Goal: Task Accomplishment & Management: Complete application form

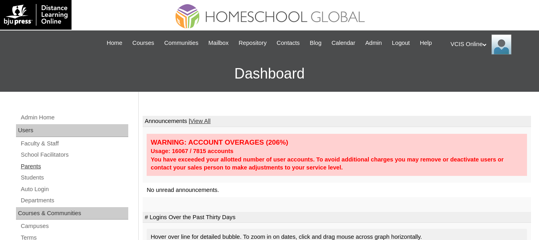
click at [38, 171] on link "Parents" at bounding box center [74, 166] width 108 height 10
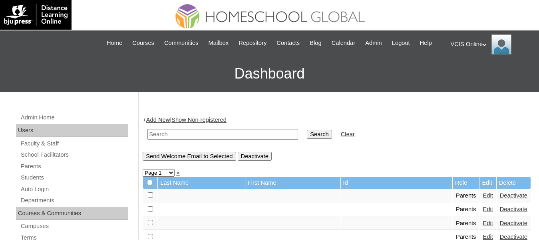
click at [200, 140] on input "text" at bounding box center [223, 134] width 151 height 11
type input "bilae"
click at [307, 130] on input "Search" at bounding box center [319, 134] width 25 height 9
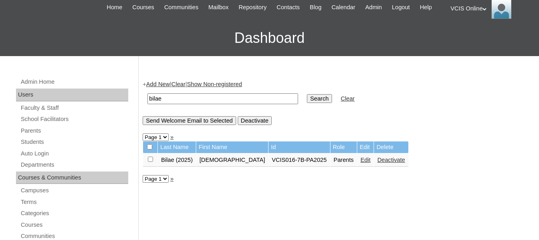
scroll to position [37, 0]
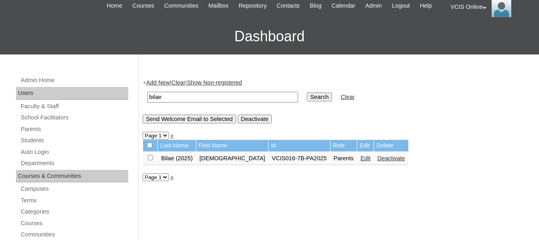
click at [361, 161] on link "Edit" at bounding box center [366, 158] width 10 height 6
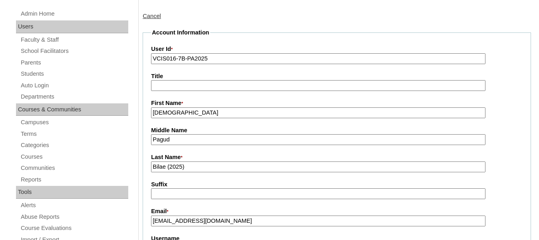
scroll to position [107, 0]
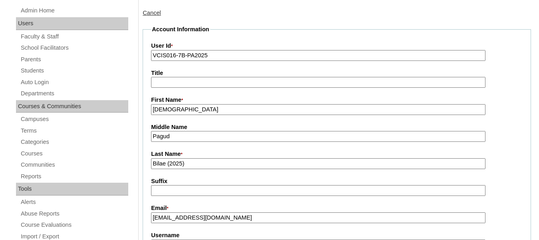
click at [249, 61] on input "VCIS016-7B-PA2025" at bounding box center [318, 55] width 335 height 11
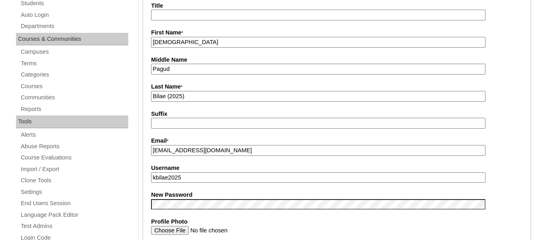
type input "VCIS016-7B-PA2025"
click at [224, 102] on input "Bilae (2025)" at bounding box center [318, 96] width 335 height 11
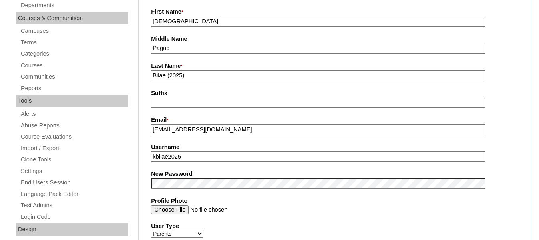
scroll to position [194, 0]
click at [236, 27] on input "Klarissa" at bounding box center [318, 21] width 335 height 11
type input "Klarissa"
click at [237, 81] on input "Bilae (2025)" at bounding box center [318, 75] width 335 height 11
type input "Bilae (2025)"
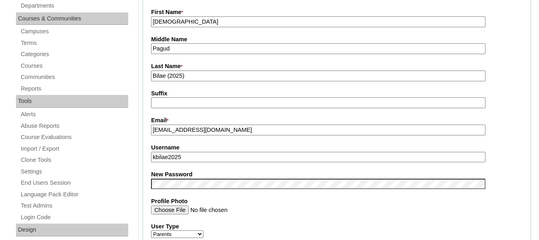
scroll to position [222, 0]
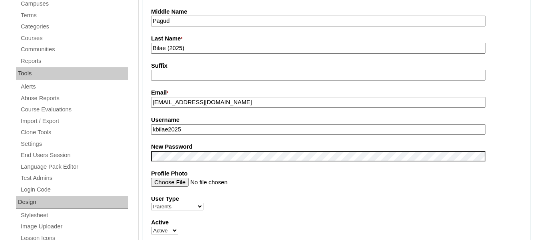
click at [224, 135] on input "kbilae2025" at bounding box center [318, 129] width 335 height 11
type input "kbilae2025"
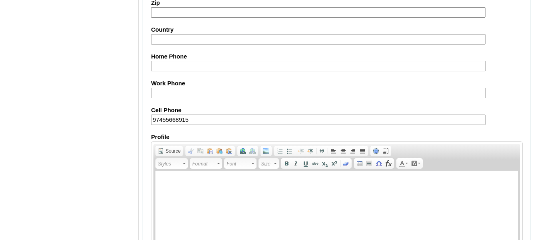
scroll to position [821, 0]
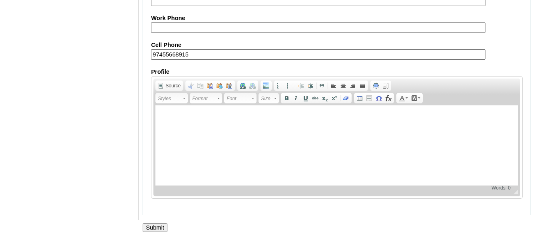
click at [162, 223] on input "Submit" at bounding box center [155, 227] width 25 height 9
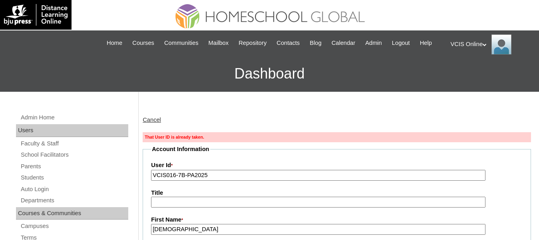
click at [212, 180] on input "VCIS016-7B-PA2025" at bounding box center [318, 175] width 335 height 11
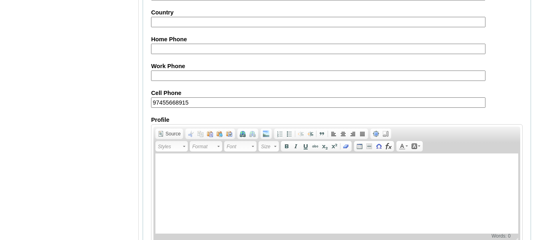
scroll to position [833, 0]
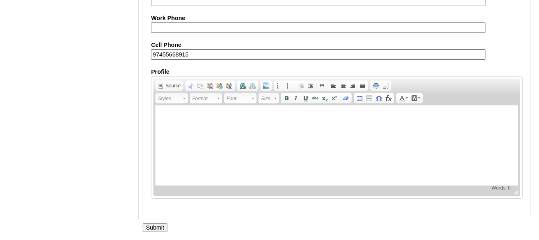
type input "VCIS030-7B-PA2025"
click at [162, 224] on input "Submit" at bounding box center [155, 227] width 25 height 9
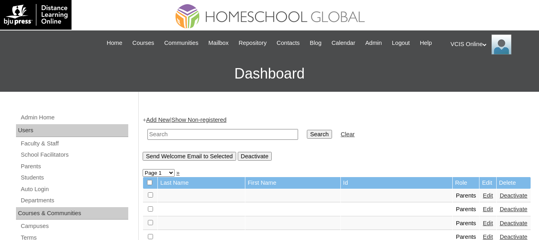
click at [199, 140] on input "text" at bounding box center [223, 134] width 151 height 11
type input "Samael"
click at [44, 182] on link "Students" at bounding box center [74, 177] width 108 height 10
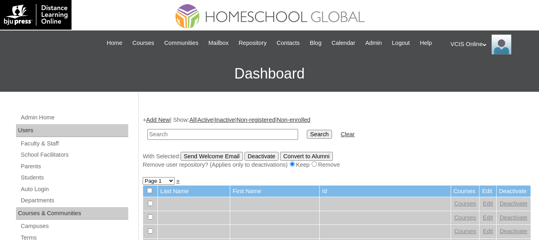
click at [185, 140] on input "text" at bounding box center [223, 134] width 151 height 11
type input "Samael"
click at [307, 130] on input "Search" at bounding box center [319, 134] width 25 height 9
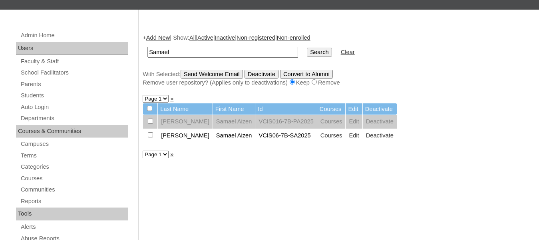
scroll to position [83, 0]
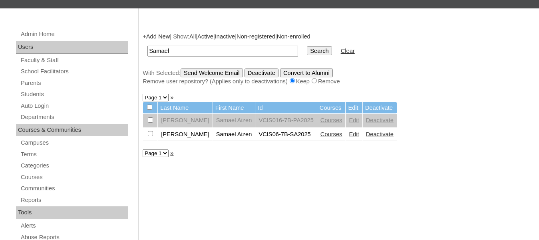
click at [349, 137] on link "Edit" at bounding box center [354, 134] width 10 height 6
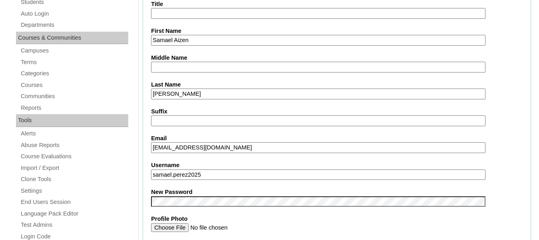
scroll to position [177, 0]
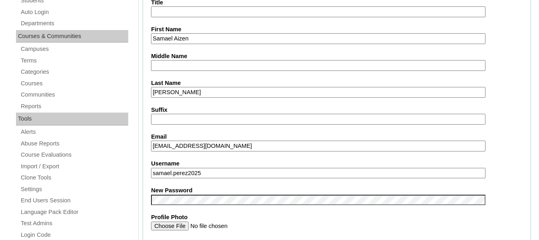
click at [227, 44] on input "Samael Aizen" at bounding box center [318, 38] width 335 height 11
type input "Samael Aizen"
click at [204, 98] on input "[PERSON_NAME]" at bounding box center [318, 92] width 335 height 11
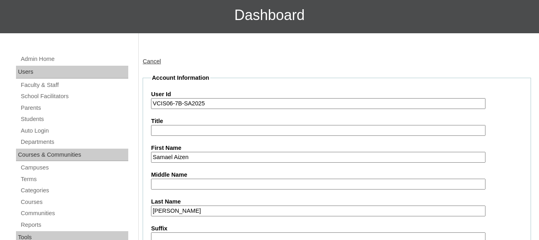
scroll to position [58, 0]
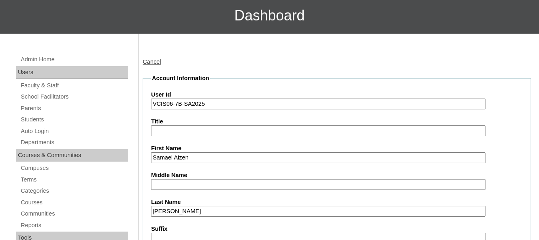
type input "[PERSON_NAME]"
click at [230, 109] on input "VCIS06-7B-SA2025" at bounding box center [318, 103] width 335 height 11
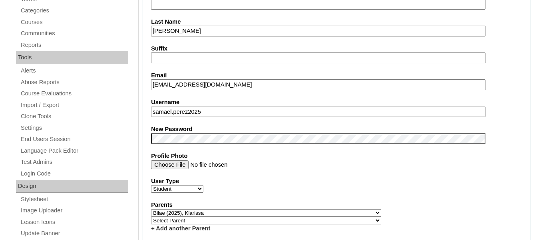
scroll to position [241, 0]
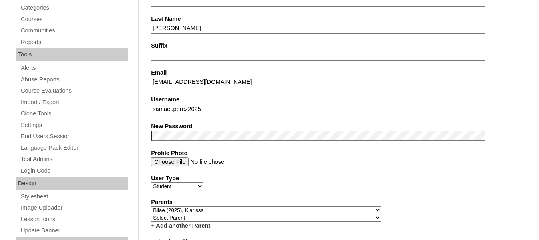
type input "VCIS06-7B-SA2025"
click at [256, 114] on input "samael.perez2025" at bounding box center [318, 109] width 335 height 11
type input "samael.perez2025"
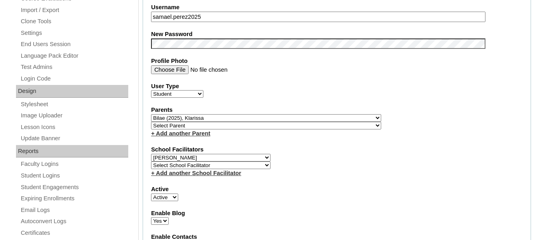
scroll to position [333, 0]
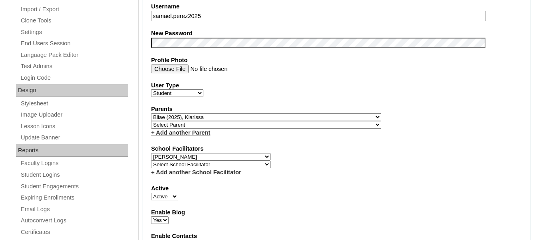
click at [216, 121] on select "Select Parent , , , , , , , , , , , , , , , , , , , , , , , , , , , , , , , , ,…" at bounding box center [266, 117] width 230 height 8
click at [151, 121] on select "Select Parent , , , , , , , , , , , , , , , , , , , , , , , , , , , , , , , , ,…" at bounding box center [266, 117] width 230 height 8
click at [214, 128] on select "Select Parent , , , , , , , , , , , , , , , , , , , , , , , , , , , , , , , , ,…" at bounding box center [266, 125] width 230 height 8
select select "42887"
click at [369, 113] on label "Parents" at bounding box center [337, 109] width 372 height 8
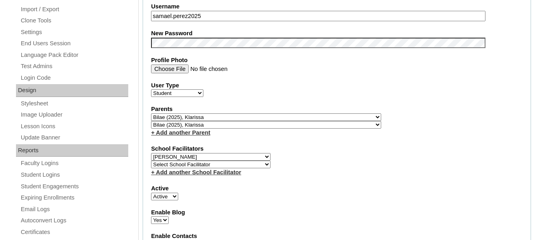
click at [323, 200] on div "Active Active Inactive" at bounding box center [337, 192] width 372 height 16
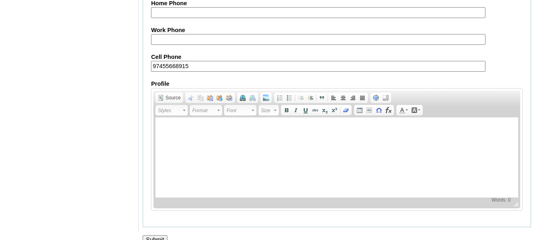
scroll to position [996, 0]
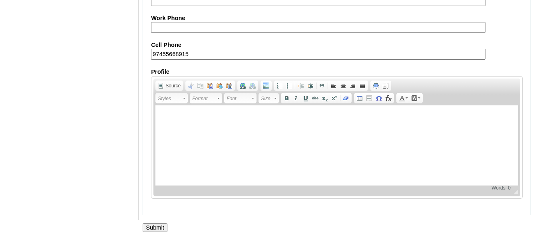
click at [148, 230] on input "Submit" at bounding box center [155, 227] width 25 height 9
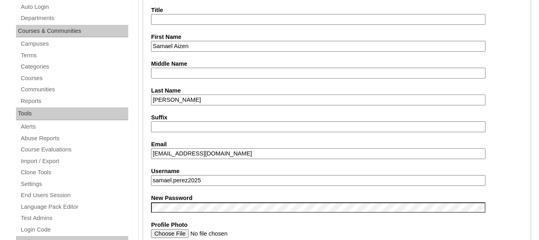
scroll to position [182, 0]
click at [174, 185] on input "samael.perez2025" at bounding box center [318, 179] width 335 height 11
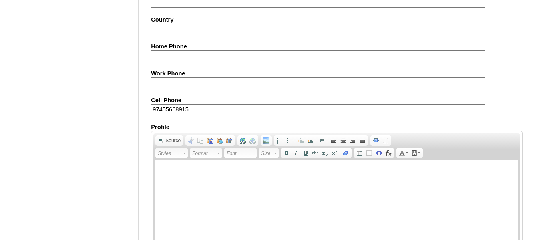
scroll to position [1024, 0]
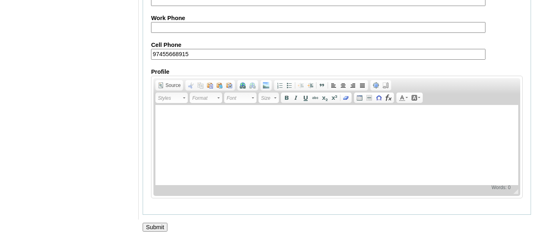
type input "samaelaizen.perez2025"
click at [158, 223] on input "Submit" at bounding box center [155, 226] width 25 height 9
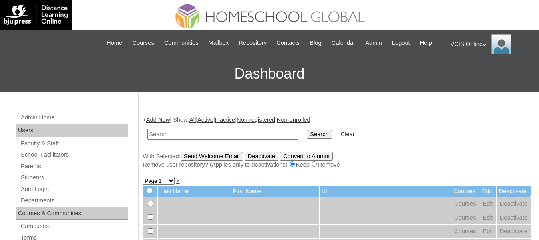
click at [207, 140] on input "text" at bounding box center [223, 134] width 151 height 11
type input "Samael"
click at [307, 130] on input "Search" at bounding box center [319, 134] width 25 height 9
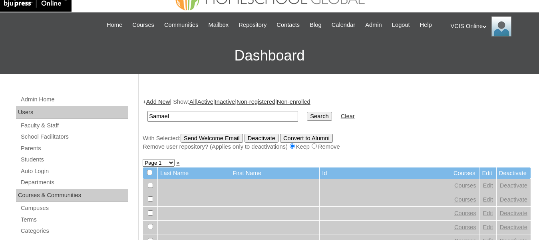
scroll to position [19, 0]
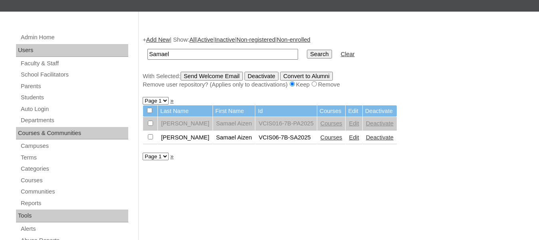
scroll to position [82, 0]
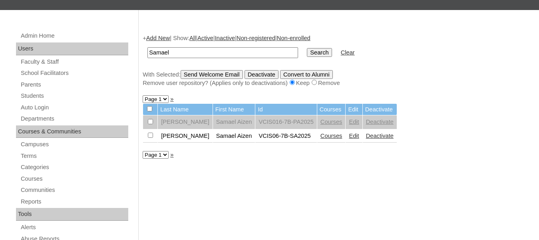
click at [321, 139] on link "Courses" at bounding box center [332, 135] width 22 height 6
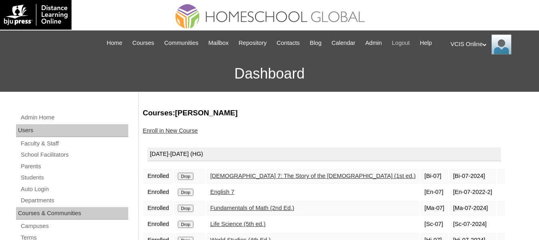
click at [410, 42] on span "Logout" at bounding box center [401, 42] width 18 height 9
